Goal: Task Accomplishment & Management: Use online tool/utility

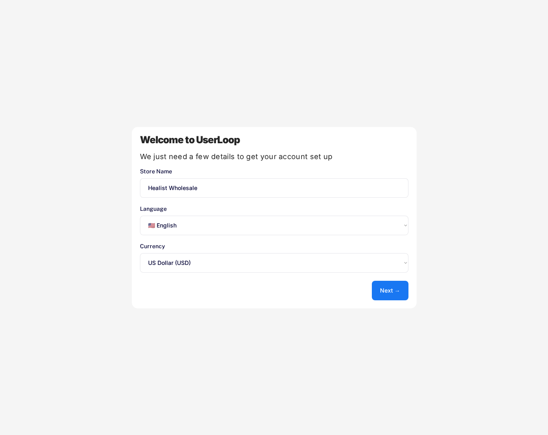
select select ""en""
select select ""1348695171700984260__LOOKUP__1635527639547x175194367885836100""
click at [391, 291] on button "Next →" at bounding box center [390, 291] width 37 height 20
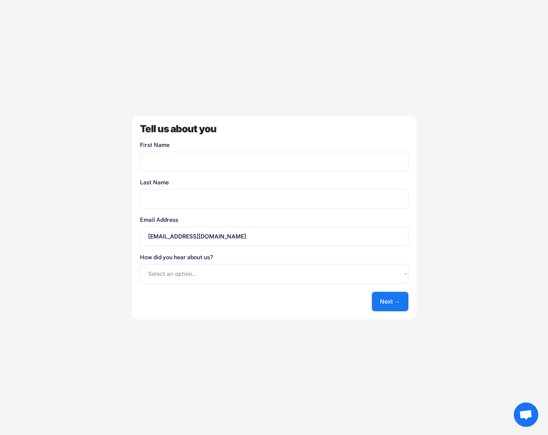
click at [189, 167] on input "input" at bounding box center [274, 162] width 268 height 20
type input "Basha"
type input "Packard"
click at [305, 276] on select "Select an option... Shopify App Store Google UserLoop Blog Referred by a friend…" at bounding box center [274, 274] width 268 height 20
select select ""shopify_app_store""
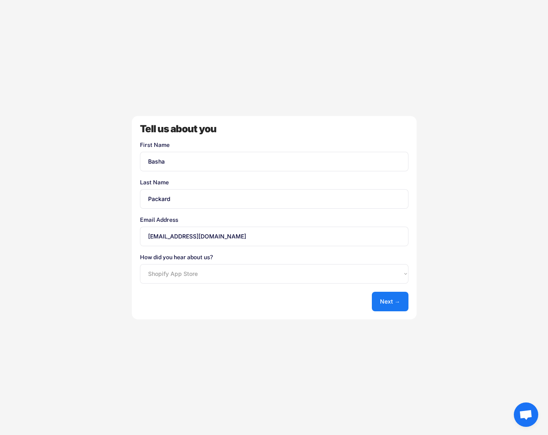
click at [140, 264] on select "Select an option... Shopify App Store Google UserLoop Blog Referred by a friend…" at bounding box center [274, 274] width 268 height 20
click at [388, 298] on button "Next →" at bounding box center [390, 301] width 37 height 20
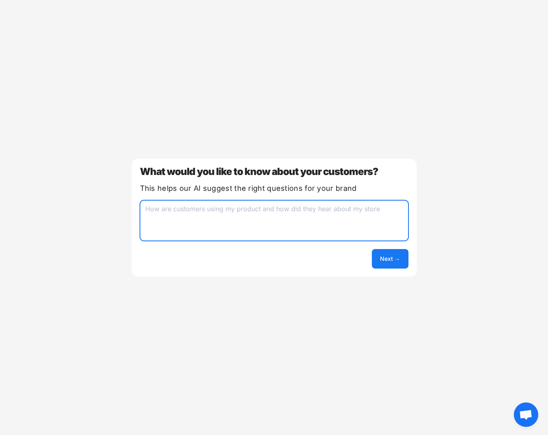
click at [246, 226] on textarea at bounding box center [274, 220] width 268 height 41
type textarea "Product Development"
click at [385, 262] on button "Next →" at bounding box center [390, 259] width 37 height 20
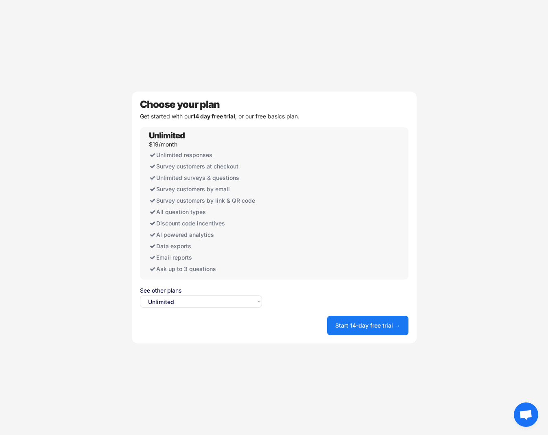
click at [214, 301] on select "Select an option... Unlimited Free" at bounding box center [201, 301] width 122 height 12
select select ""free0""
click at [140, 295] on select "Select an option... Unlimited Free" at bounding box center [201, 301] width 122 height 12
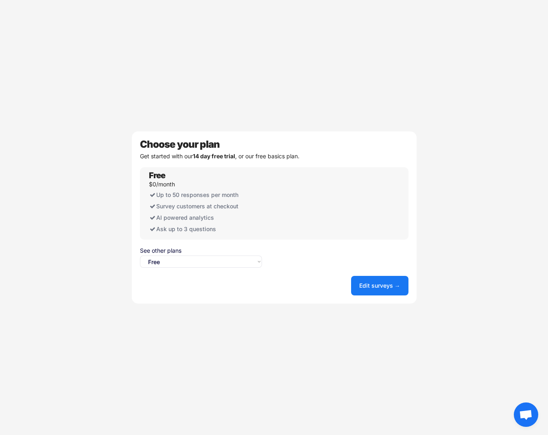
click at [369, 288] on button "Edit surveys →" at bounding box center [379, 286] width 57 height 20
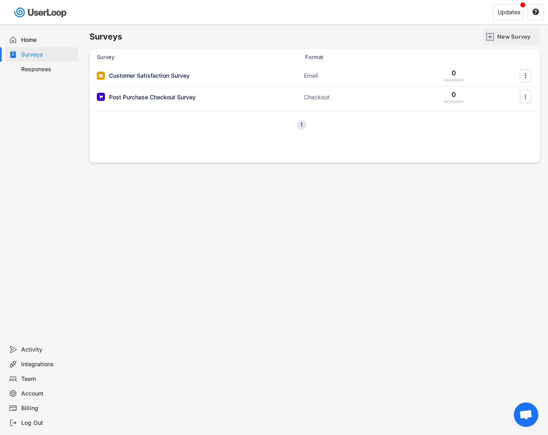
click at [510, 39] on div "New Survey" at bounding box center [517, 36] width 41 height 7
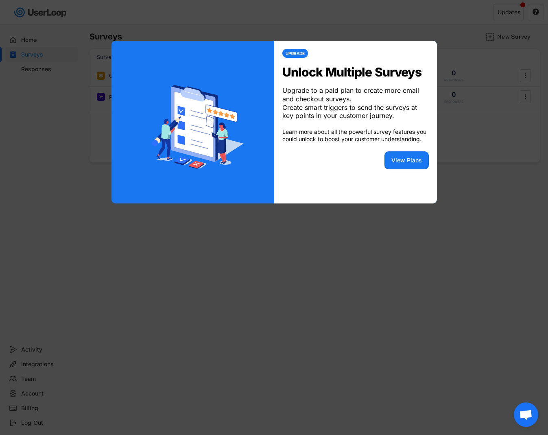
click at [458, 188] on div at bounding box center [274, 217] width 548 height 435
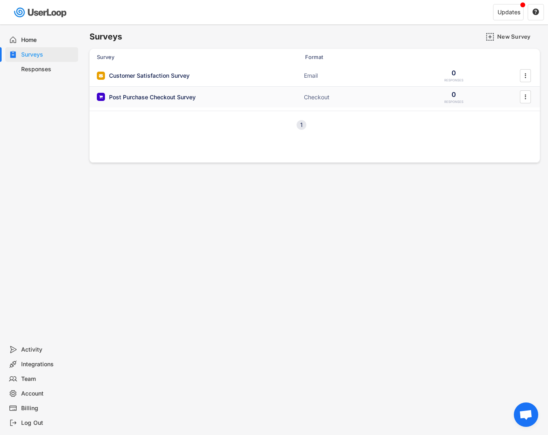
click at [519, 98] on div "" at bounding box center [525, 96] width 14 height 13
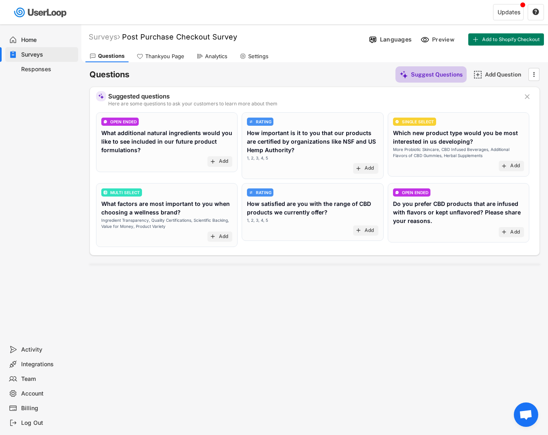
click at [441, 74] on div "Suggest Questions" at bounding box center [437, 74] width 52 height 7
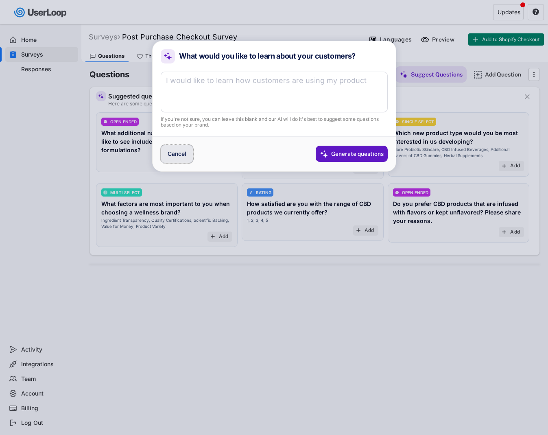
click at [180, 158] on button "Cancel" at bounding box center [177, 154] width 33 height 18
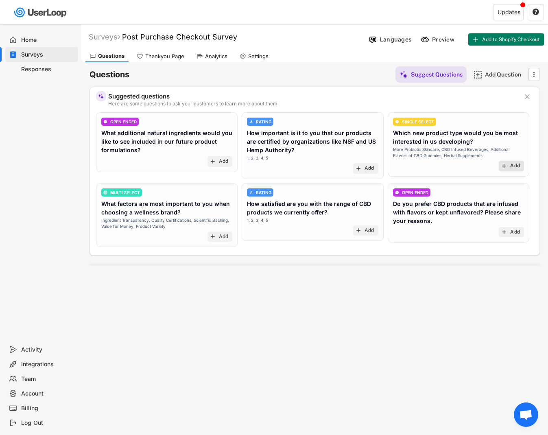
click at [510, 166] on div "Add" at bounding box center [515, 166] width 10 height 7
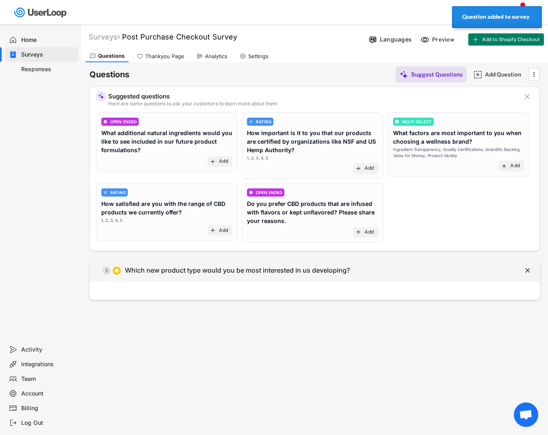
click at [301, 272] on div "Which new product type would you be most interested in us developing?" at bounding box center [237, 270] width 225 height 9
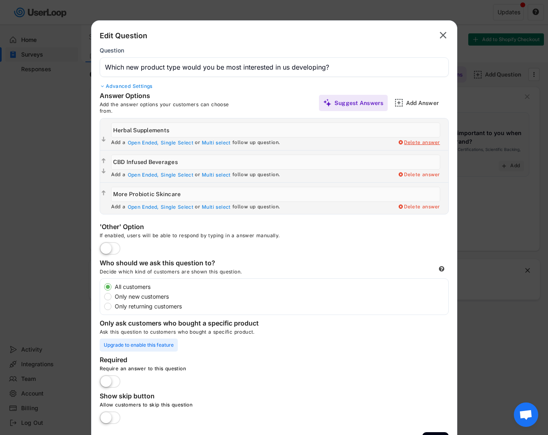
click at [413, 144] on div "Delete answer" at bounding box center [419, 142] width 42 height 7
click at [413, 144] on div "Yes, I want to delete this answer" at bounding box center [399, 142] width 82 height 7
type input "CBD Infused Beverages"
type input "More Probiotic Skincare"
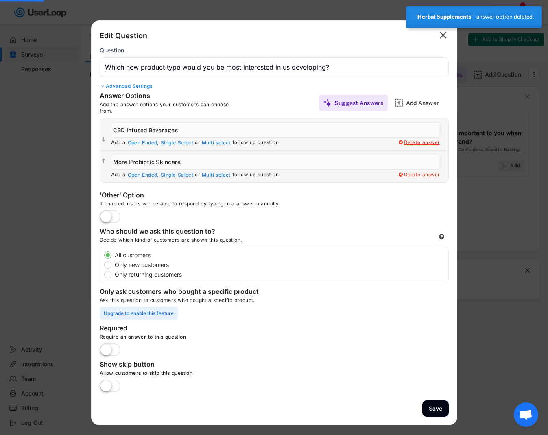
click at [413, 144] on div "Delete answer" at bounding box center [419, 142] width 42 height 7
click at [413, 144] on div "Yes, I want to delete this answer" at bounding box center [399, 142] width 82 height 7
click at [383, 142] on div "Yes, I want to delete this answer" at bounding box center [399, 142] width 82 height 7
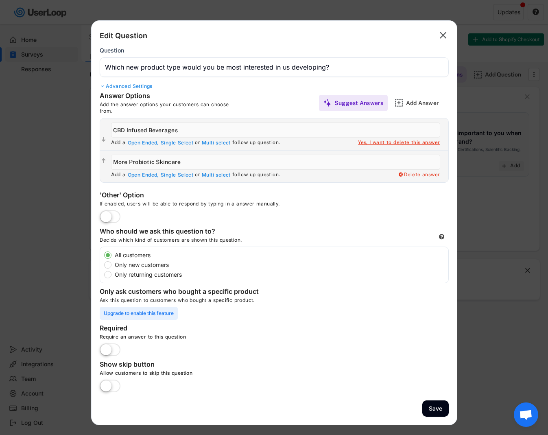
click at [386, 144] on div "Yes, I want to delete this answer" at bounding box center [399, 142] width 82 height 7
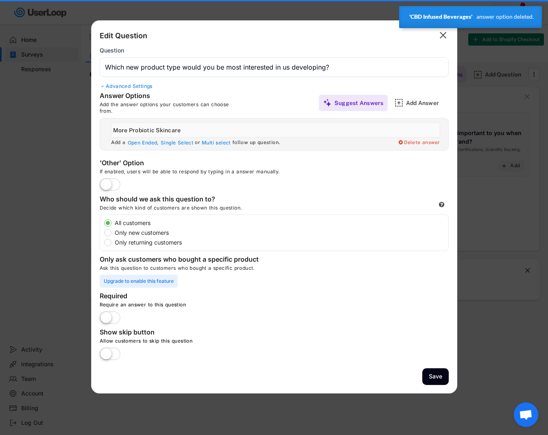
click at [146, 128] on input "input" at bounding box center [275, 129] width 329 height 15
drag, startPoint x: 185, startPoint y: 130, endPoint x: 105, endPoint y: 128, distance: 80.5
click at [105, 128] on div " Add a Open Ended, Single Select or Multi select follow up question. Delete an…" at bounding box center [274, 134] width 348 height 32
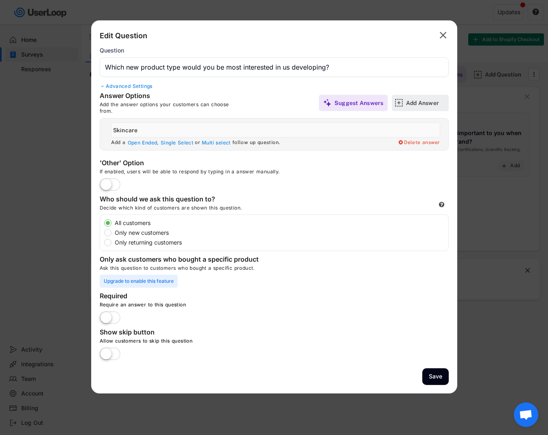
type input "Skincare"
click at [416, 102] on div "Add Answer" at bounding box center [426, 102] width 41 height 7
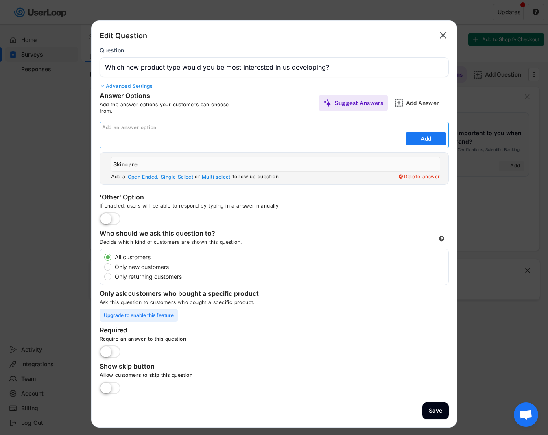
paste input "Adaptogens"
click at [423, 178] on div "Delete answer" at bounding box center [419, 177] width 42 height 7
click at [423, 178] on div "Yes, I want to delete this answer" at bounding box center [399, 177] width 82 height 7
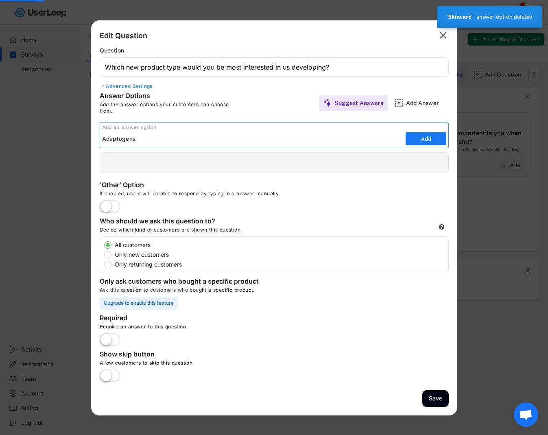
click at [179, 137] on input "input" at bounding box center [252, 139] width 301 height 12
paste input "ashwagandha"
click at [138, 141] on input "input" at bounding box center [252, 139] width 301 height 12
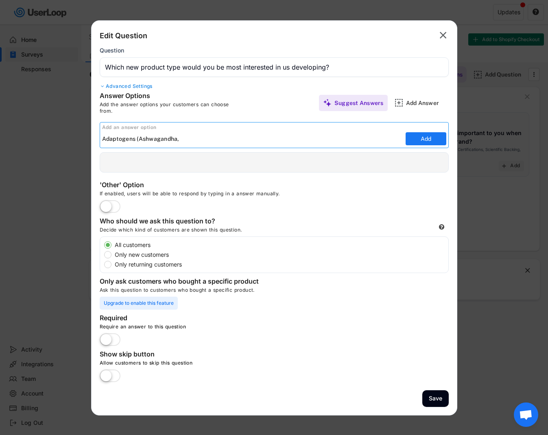
click at [200, 138] on input "input" at bounding box center [252, 139] width 301 height 12
type input "Adaptogens (Ashwagandha,"
